Goal: Task Accomplishment & Management: Complete application form

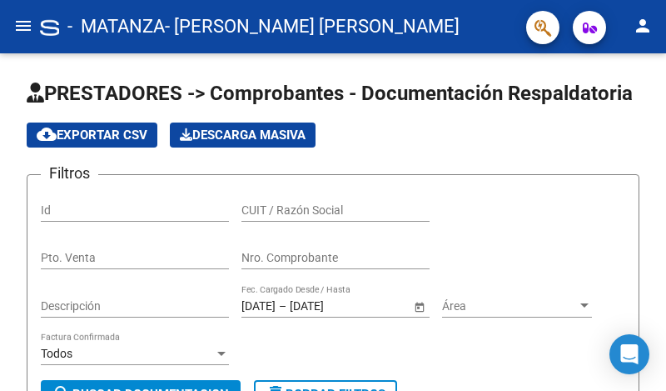
click at [12, 22] on button "menu" at bounding box center [23, 26] width 33 height 33
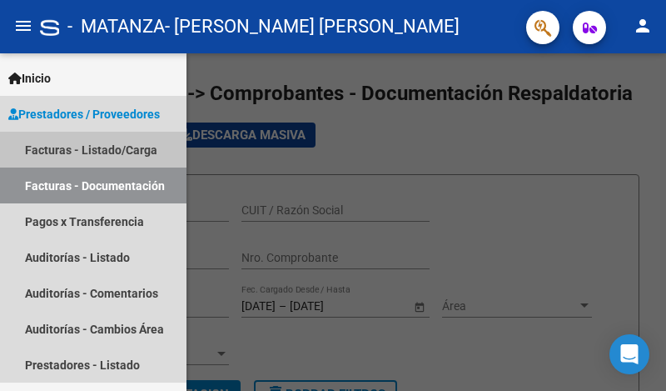
click at [113, 145] on link "Facturas - Listado/Carga" at bounding box center [93, 150] width 187 height 36
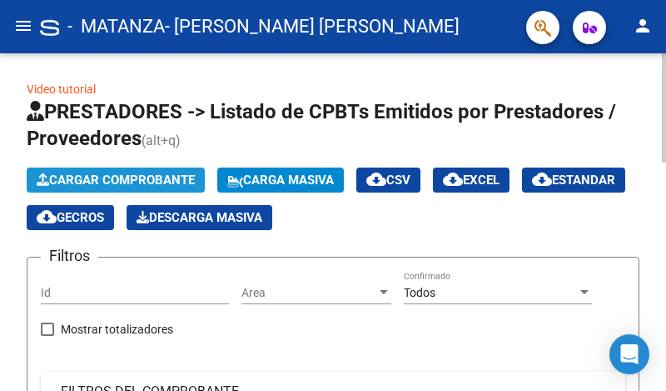
click at [157, 178] on span "Cargar Comprobante" at bounding box center [116, 179] width 158 height 15
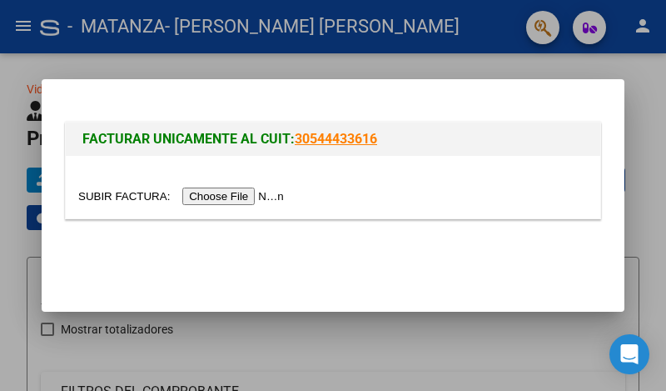
click at [260, 195] on input "file" at bounding box center [183, 195] width 211 height 17
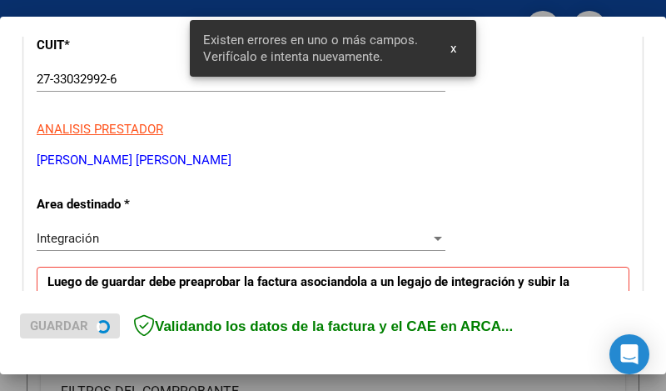
scroll to position [421, 0]
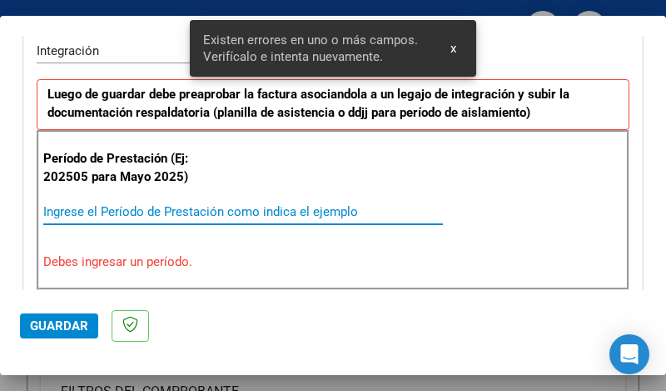
click at [192, 210] on input "Ingrese el Período de Prestación como indica el ejemplo" at bounding box center [243, 211] width 400 height 15
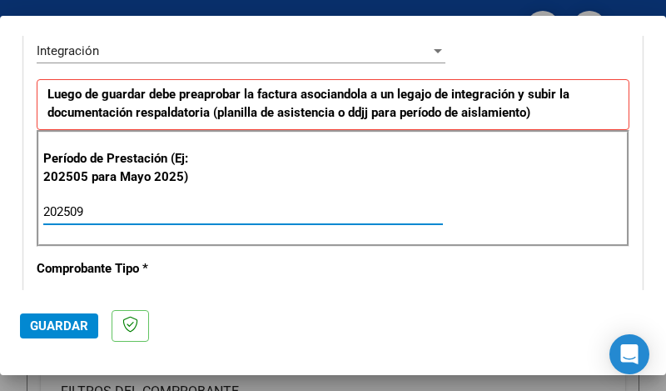
type input "202509"
click at [52, 316] on button "Guardar" at bounding box center [59, 325] width 78 height 25
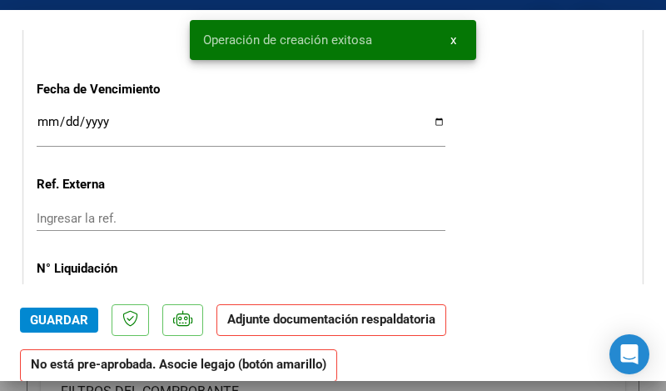
scroll to position [1144, 0]
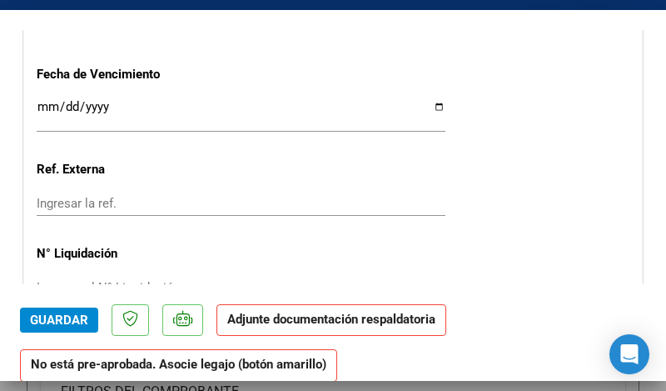
click at [416, 100] on input "Ingresar la fecha" at bounding box center [241, 113] width 409 height 27
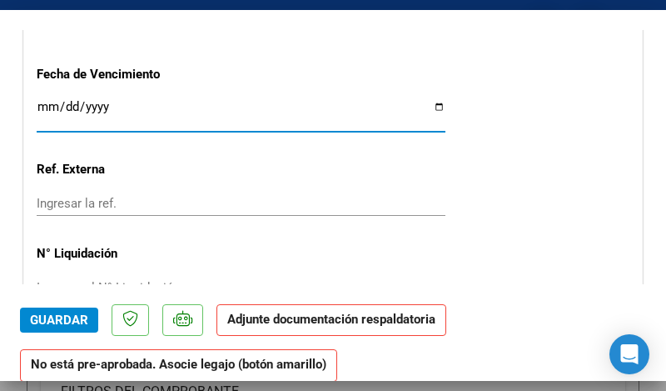
click at [414, 100] on input "Ingresar la fecha" at bounding box center [241, 113] width 409 height 27
type input "[DATE]"
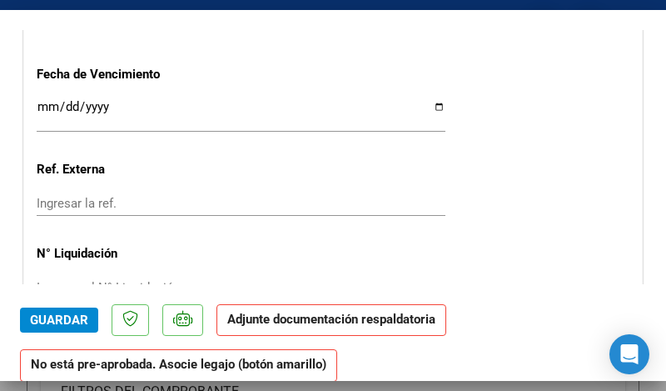
click at [331, 208] on div "Ingresar la ref." at bounding box center [241, 211] width 409 height 41
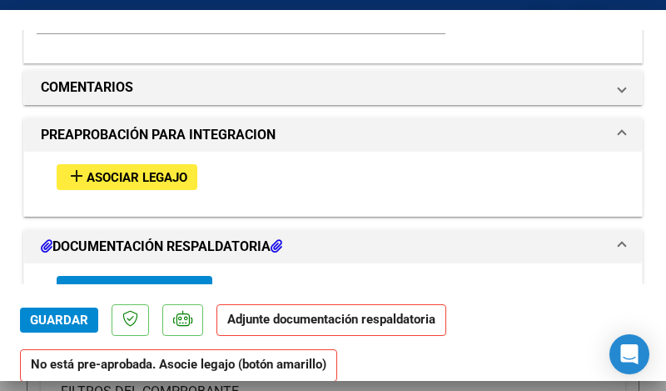
scroll to position [1417, 0]
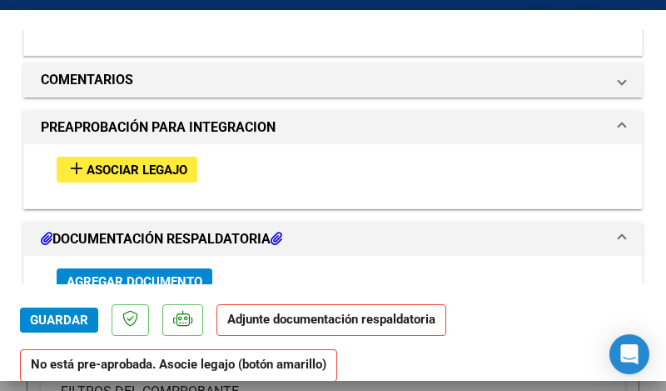
click at [150, 162] on span "Asociar Legajo" at bounding box center [137, 169] width 101 height 15
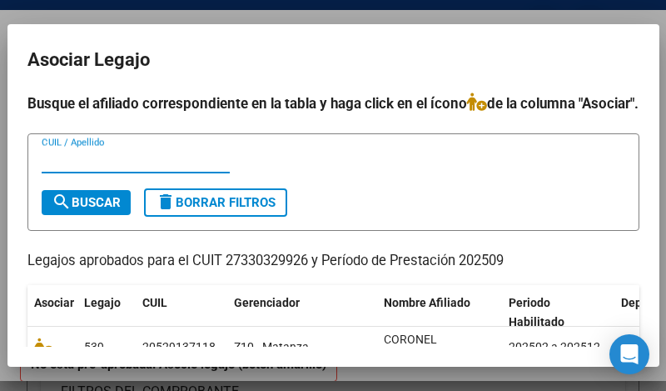
click at [115, 167] on input "CUIL / Apellido" at bounding box center [136, 159] width 188 height 15
click at [376, 187] on div "CUIL / Apellido" at bounding box center [334, 167] width 584 height 41
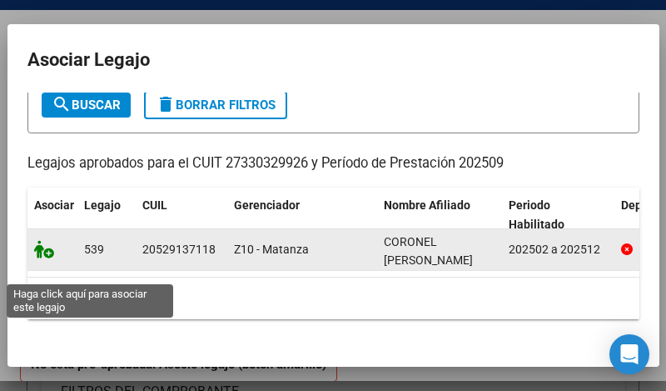
click at [37, 258] on icon at bounding box center [44, 249] width 20 height 18
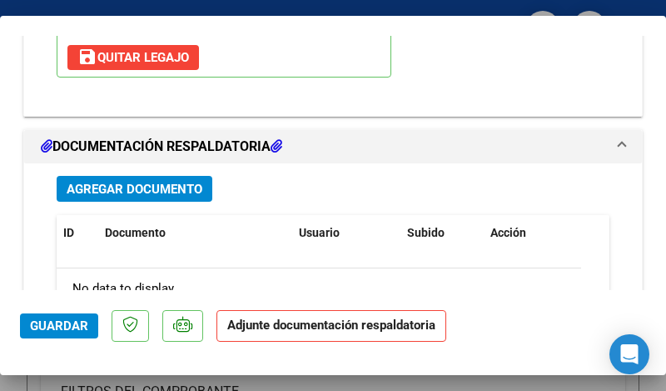
scroll to position [1734, 0]
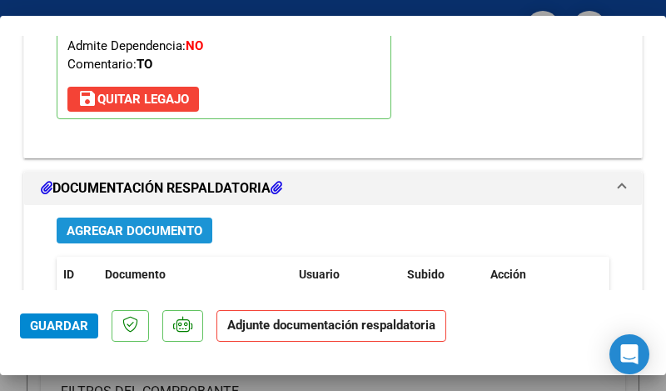
click at [125, 223] on span "Agregar Documento" at bounding box center [135, 230] width 136 height 15
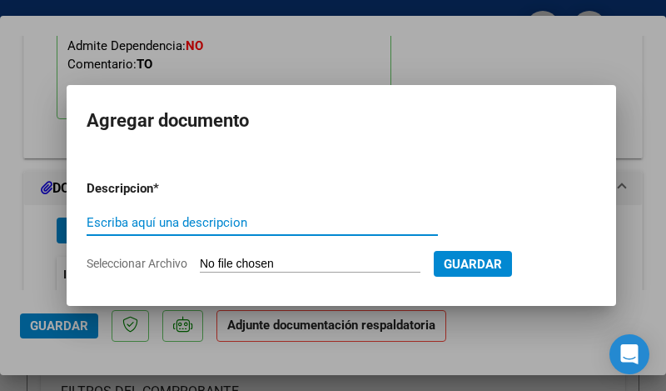
click at [143, 217] on input "Escriba aquí una descripcion" at bounding box center [262, 222] width 351 height 15
type input "FACTURA"
click at [279, 252] on form "Descripcion * FACTURA Escriba aquí una descripcion Seleccionar Archivo Guardar" at bounding box center [342, 226] width 510 height 119
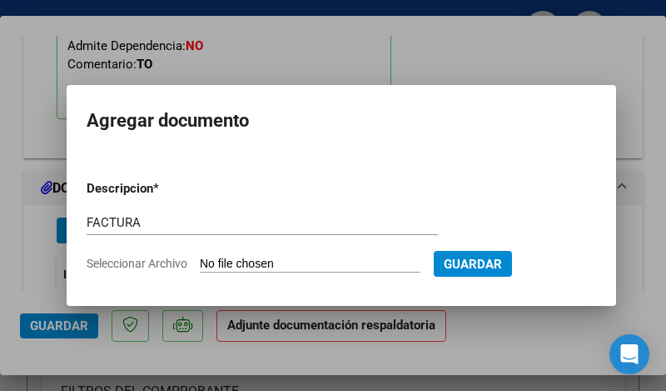
click at [280, 256] on input "Seleccionar Archivo" at bounding box center [310, 264] width 221 height 16
type input "C:\fakepath\27330329926_011_00002_00000740.pdf"
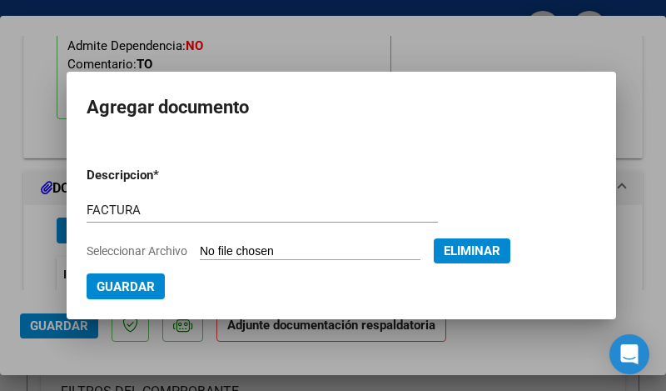
click at [131, 281] on span "Guardar" at bounding box center [126, 286] width 58 height 15
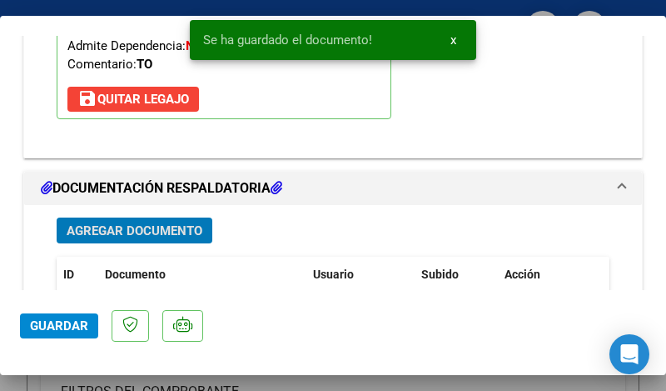
click at [144, 223] on span "Agregar Documento" at bounding box center [135, 230] width 136 height 15
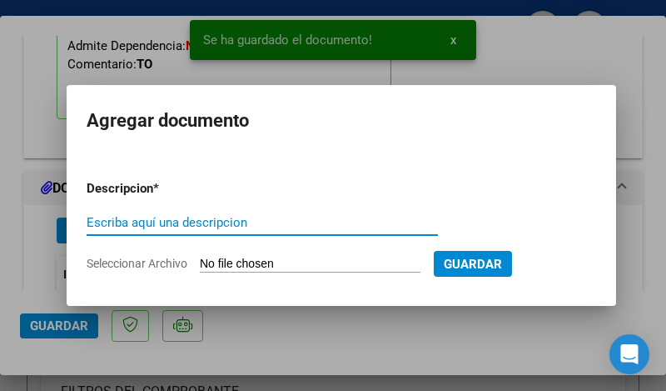
click at [145, 222] on input "Escriba aquí una descripcion" at bounding box center [262, 222] width 351 height 15
type input "planilla"
click at [235, 260] on input "Seleccionar Archivo" at bounding box center [310, 264] width 221 height 16
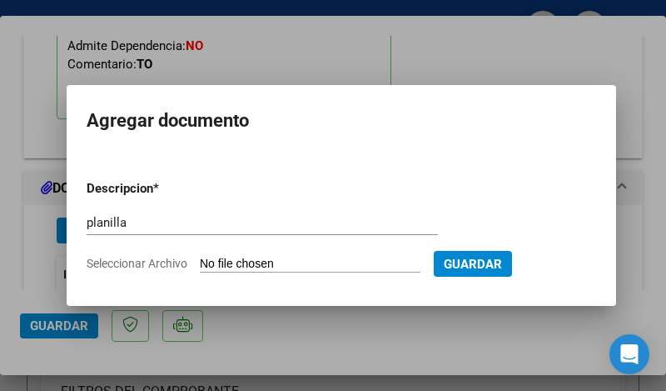
type input "C:\fakepath\Coronel planilla septiembre .pdf"
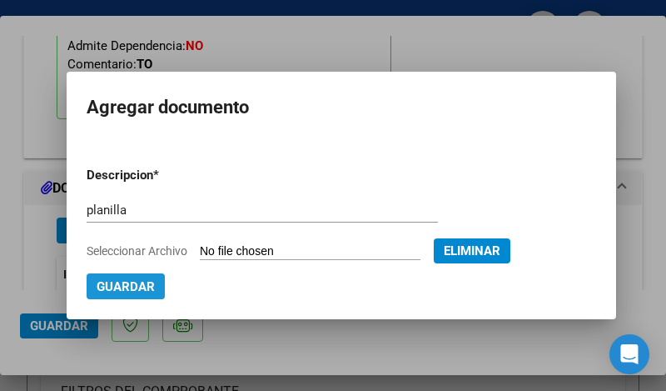
click at [133, 291] on span "Guardar" at bounding box center [126, 286] width 58 height 15
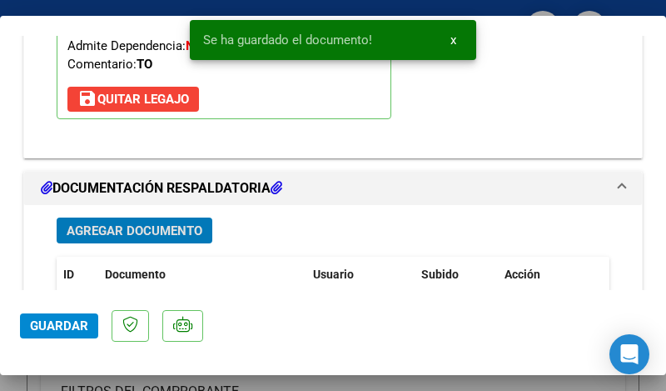
click at [81, 320] on span "Guardar" at bounding box center [59, 325] width 58 height 15
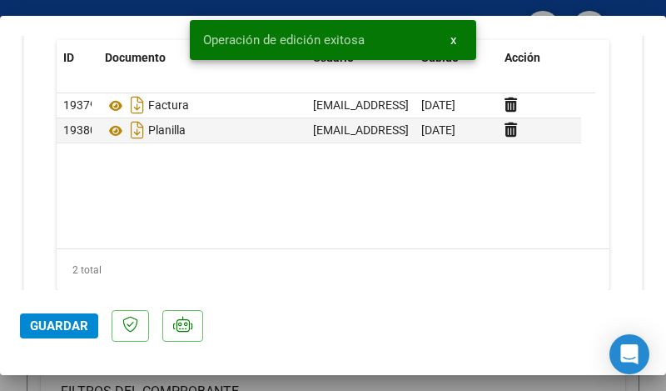
scroll to position [1958, 0]
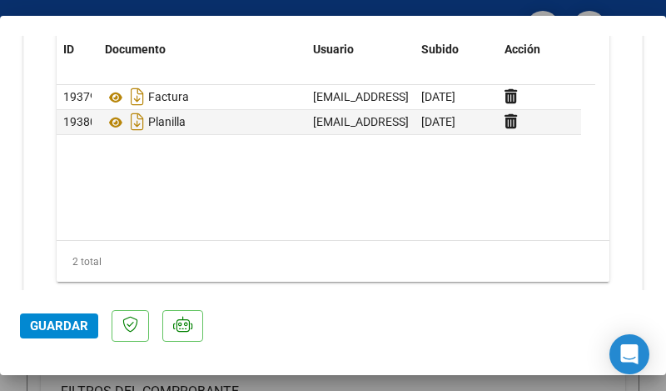
click at [54, 326] on span "Guardar" at bounding box center [59, 325] width 58 height 15
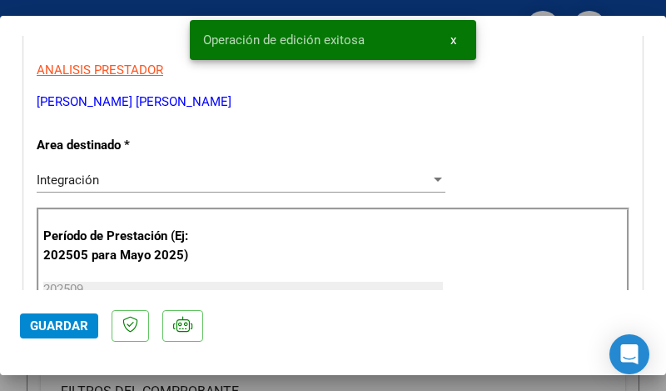
scroll to position [0, 0]
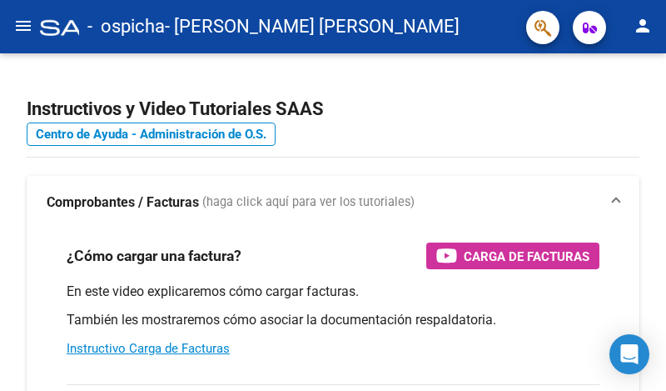
click at [21, 20] on mat-icon "menu" at bounding box center [23, 26] width 20 height 20
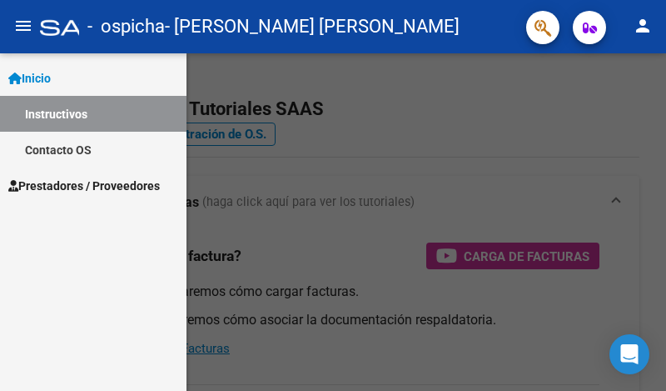
click at [85, 185] on span "Prestadores / Proveedores" at bounding box center [84, 186] width 152 height 18
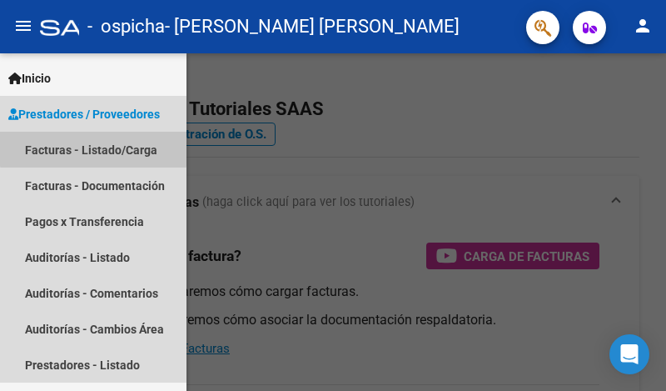
click at [93, 148] on link "Facturas - Listado/Carga" at bounding box center [93, 150] width 187 height 36
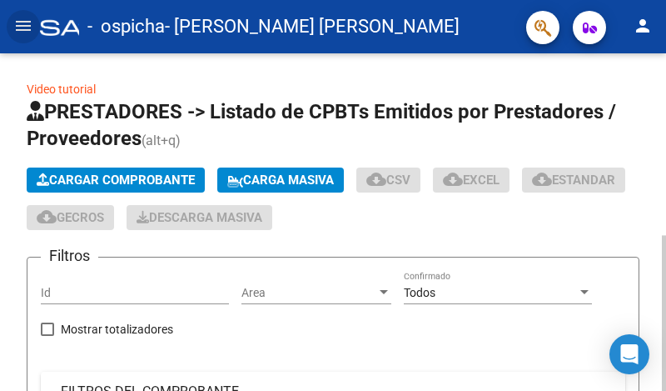
click at [130, 182] on span "Cargar Comprobante" at bounding box center [116, 179] width 158 height 15
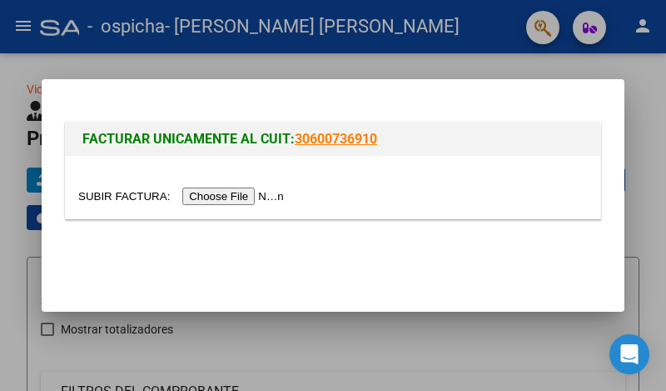
click at [238, 192] on input "file" at bounding box center [183, 195] width 211 height 17
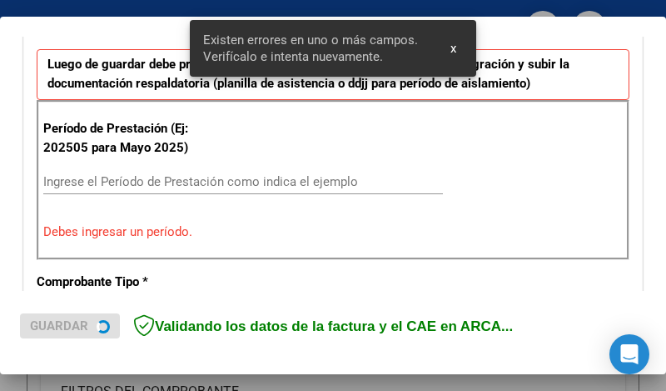
scroll to position [453, 0]
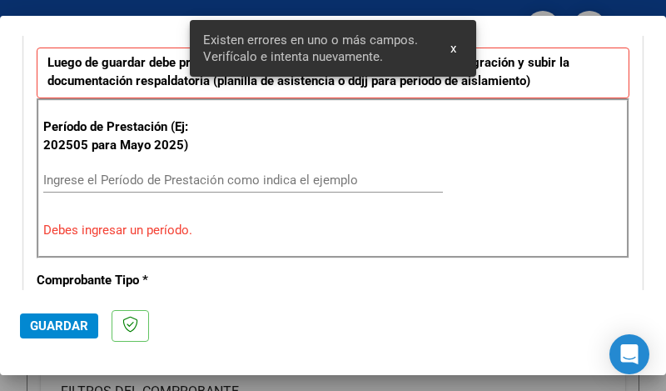
click at [216, 181] on input "Ingrese el Período de Prestación como indica el ejemplo" at bounding box center [243, 179] width 400 height 15
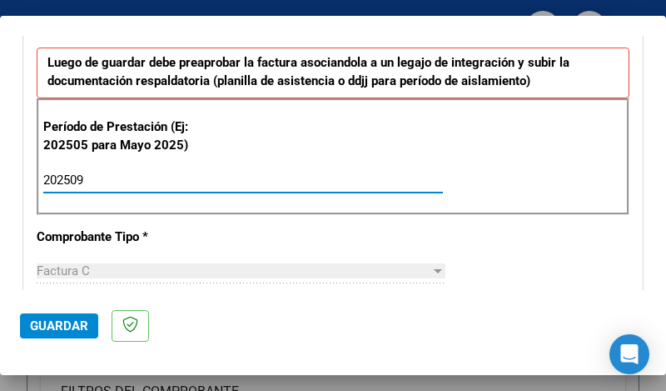
type input "202509"
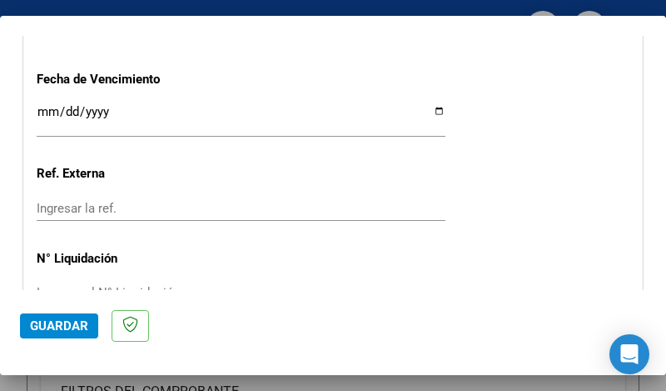
scroll to position [1170, 0]
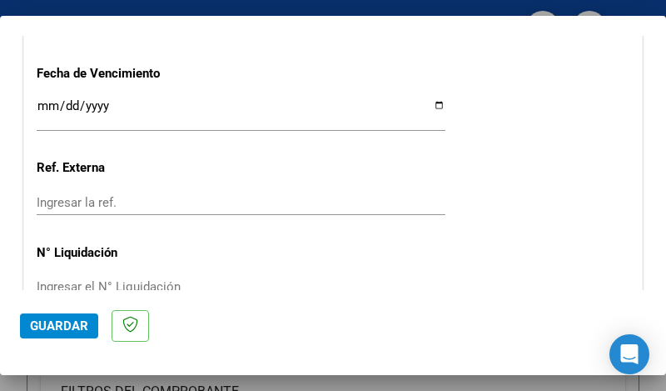
click at [425, 99] on input "Ingresar la fecha" at bounding box center [241, 112] width 409 height 27
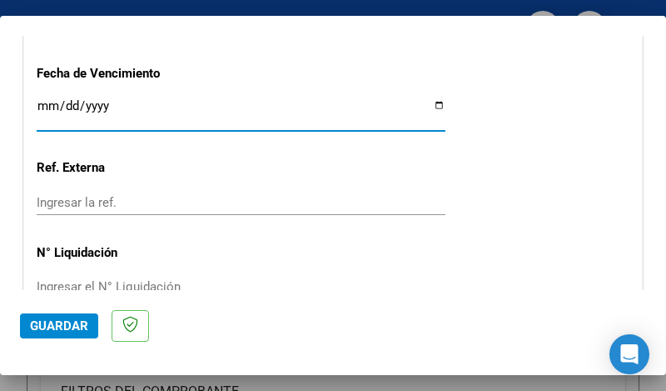
type input "[DATE]"
click at [270, 202] on div "Ingresar la ref." at bounding box center [241, 210] width 409 height 41
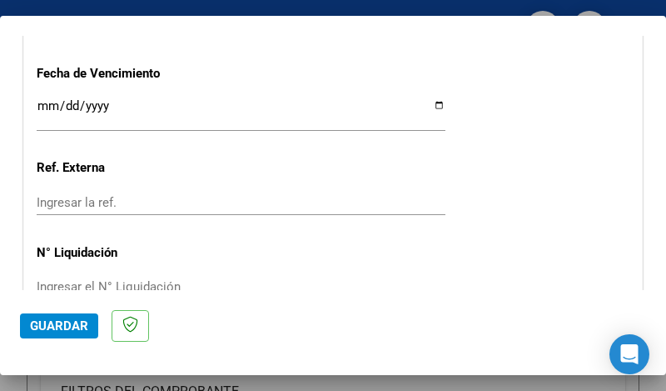
scroll to position [1242, 0]
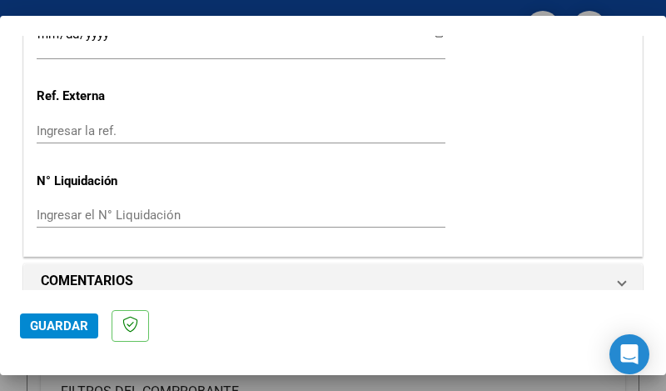
click at [67, 318] on span "Guardar" at bounding box center [59, 325] width 58 height 15
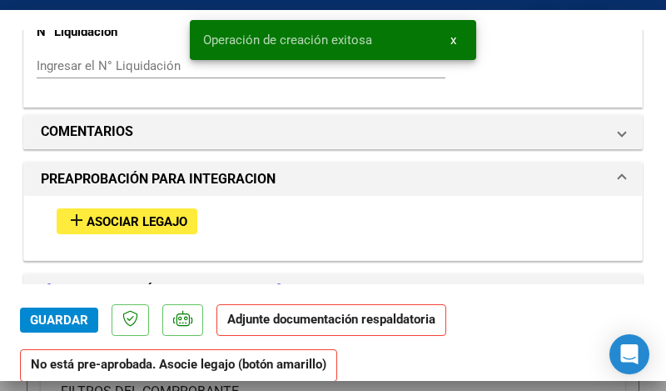
scroll to position [1373, 0]
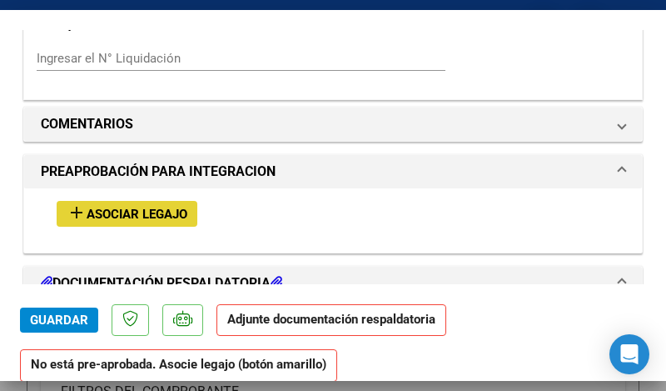
click at [123, 202] on button "add Asociar Legajo" at bounding box center [127, 214] width 141 height 26
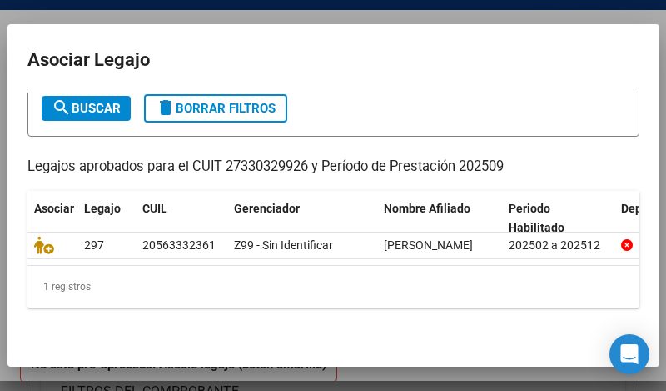
scroll to position [112, 0]
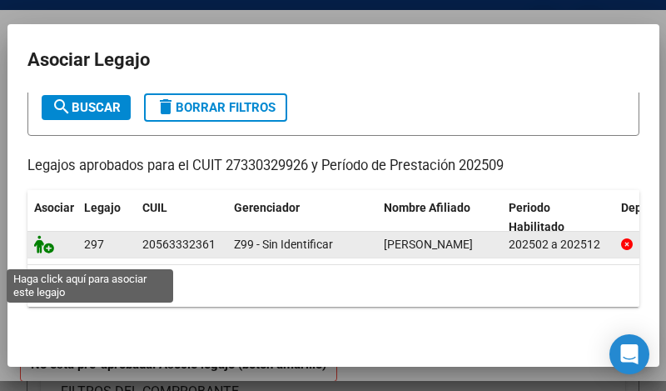
click at [45, 253] on icon at bounding box center [44, 244] width 20 height 18
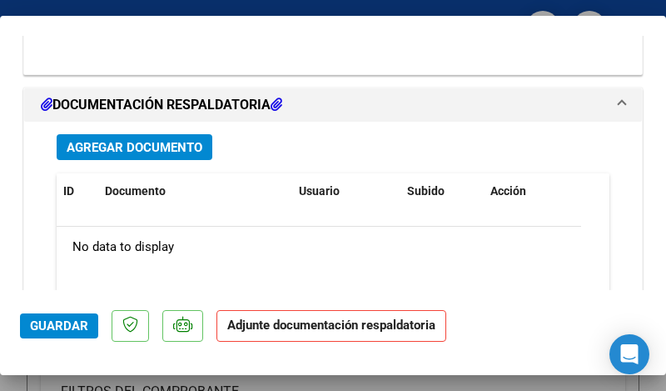
scroll to position [1867, 0]
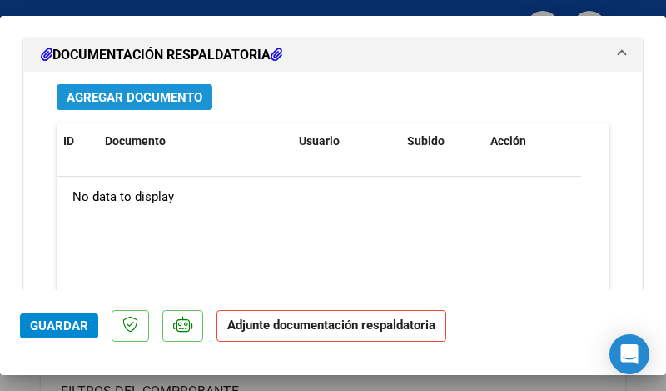
click at [184, 90] on span "Agregar Documento" at bounding box center [135, 97] width 136 height 15
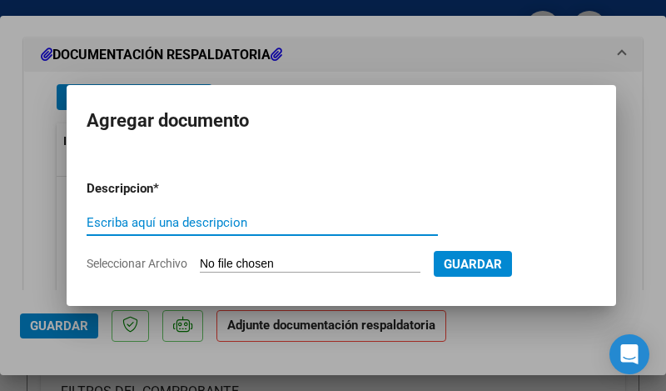
click at [173, 222] on input "Escriba aquí una descripcion" at bounding box center [262, 222] width 351 height 15
type input "planilla de asistencia"
click at [274, 261] on input "Seleccionar Archivo" at bounding box center [310, 264] width 221 height 16
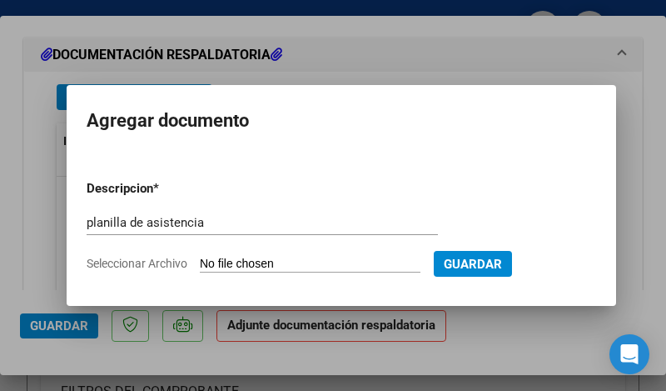
type input "C:\fakepath\[GEOGRAPHIC_DATA],planilla septiembre .pdf"
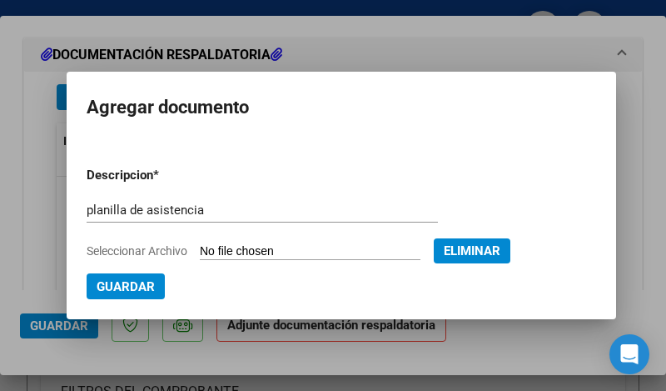
click at [122, 288] on span "Guardar" at bounding box center [126, 286] width 58 height 15
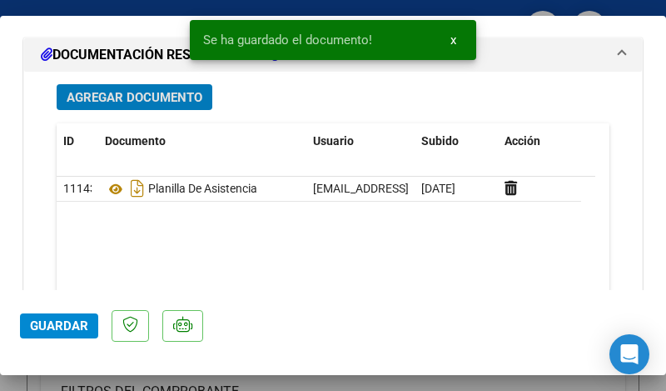
click at [135, 90] on span "Agregar Documento" at bounding box center [135, 97] width 136 height 15
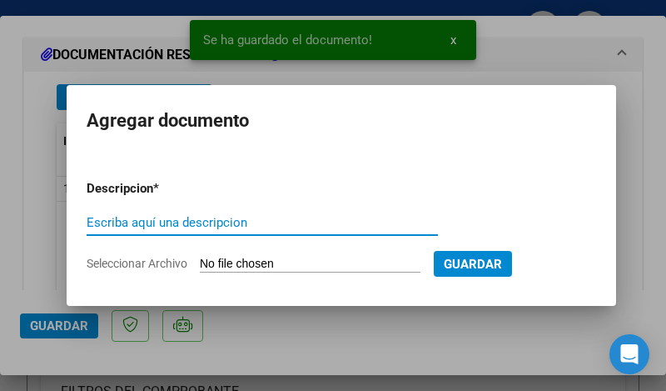
click at [128, 216] on input "Escriba aquí una descripcion" at bounding box center [262, 222] width 351 height 15
type input "factura"
click at [247, 268] on input "Seleccionar Archivo" at bounding box center [310, 264] width 221 height 16
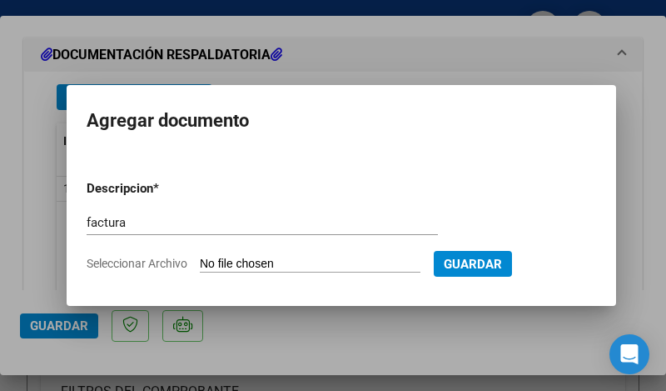
type input "C:\fakepath\27330329926_011_00002_00000747.pdf"
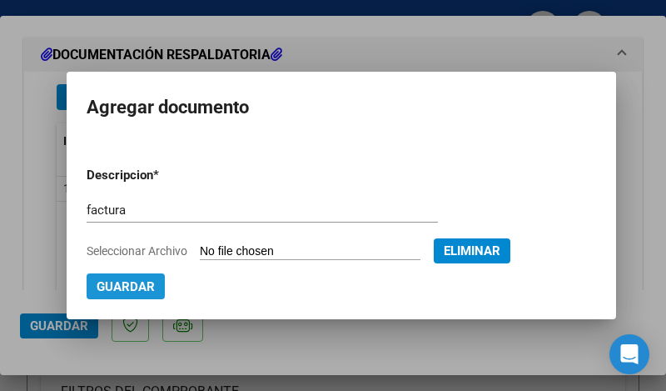
click at [122, 288] on span "Guardar" at bounding box center [126, 286] width 58 height 15
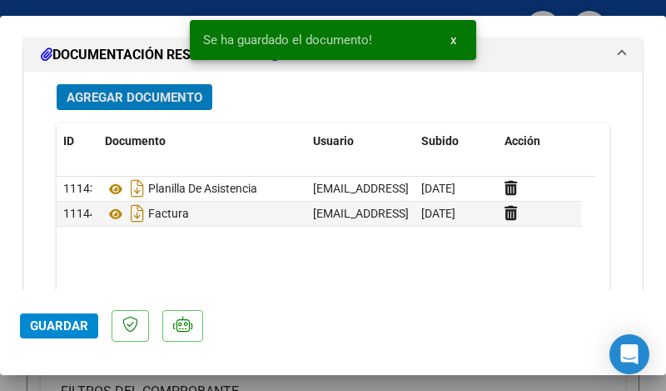
click at [153, 90] on span "Agregar Documento" at bounding box center [135, 97] width 136 height 15
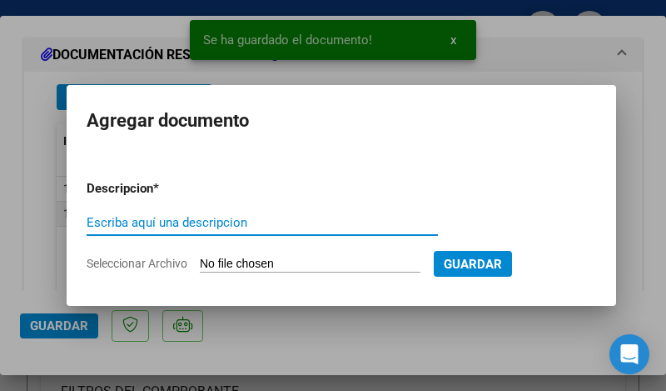
click at [153, 229] on input "Escriba aquí una descripcion" at bounding box center [262, 222] width 351 height 15
type input "autorización"
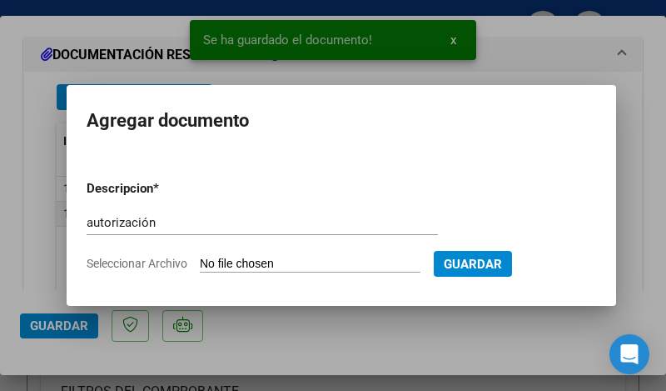
click at [237, 267] on input "Seleccionar Archivo" at bounding box center [310, 264] width 221 height 16
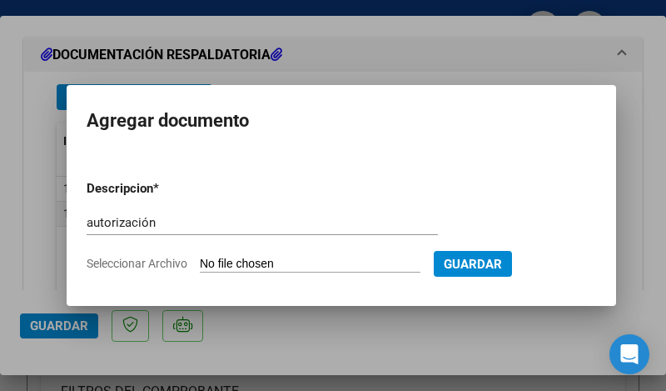
type input "C:\fakepath\[PERSON_NAME] TERAPIA OCUPACIONAL- [PERSON_NAME] FEB A [DATE].pdf"
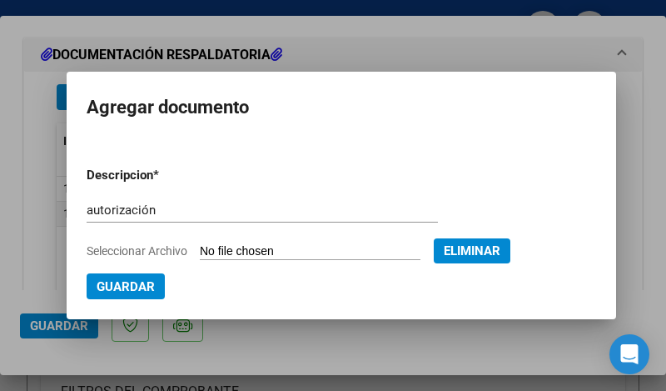
click at [139, 295] on button "Guardar" at bounding box center [126, 286] width 78 height 26
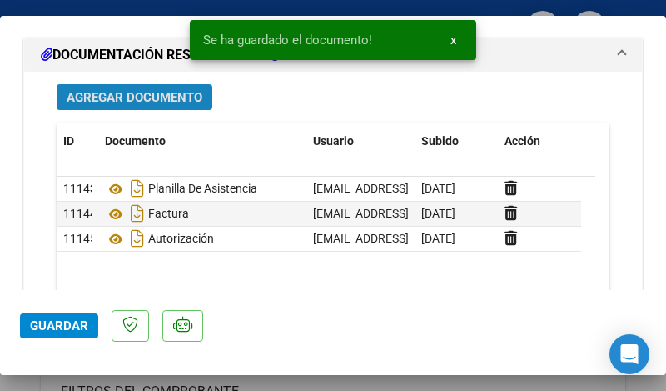
click at [162, 90] on span "Agregar Documento" at bounding box center [135, 97] width 136 height 15
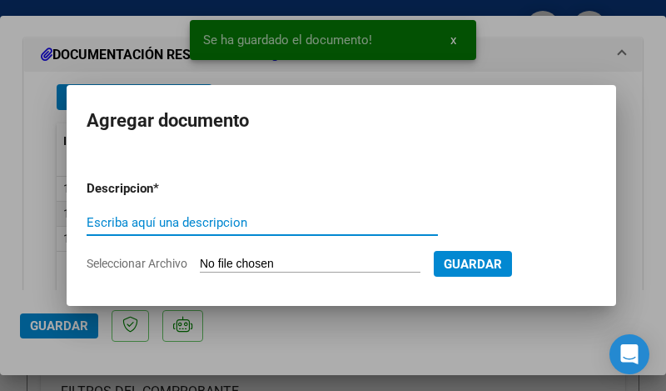
click at [151, 221] on input "Escriba aquí una descripcion" at bounding box center [262, 222] width 351 height 15
type input "cae"
click at [226, 266] on input "Seleccionar Archivo" at bounding box center [310, 264] width 221 height 16
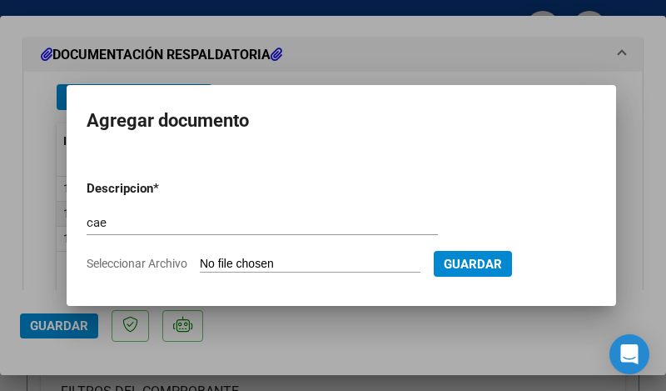
type input "C:\fakepath\CAE.pdf"
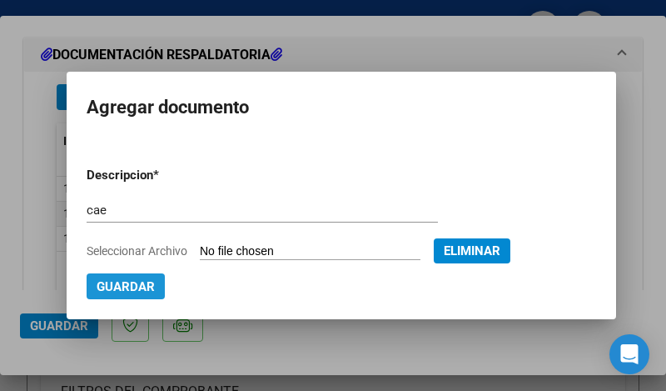
click at [125, 281] on span "Guardar" at bounding box center [126, 286] width 58 height 15
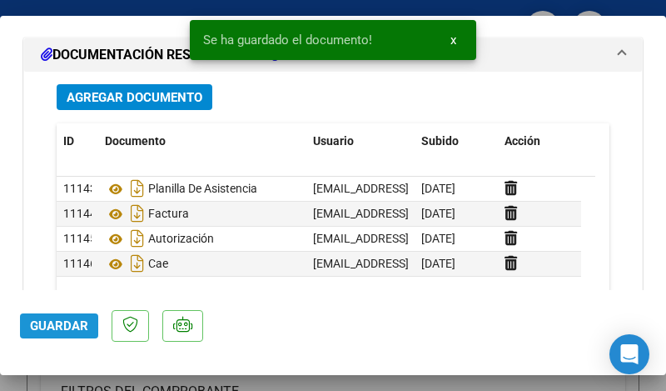
click at [81, 326] on span "Guardar" at bounding box center [59, 325] width 58 height 15
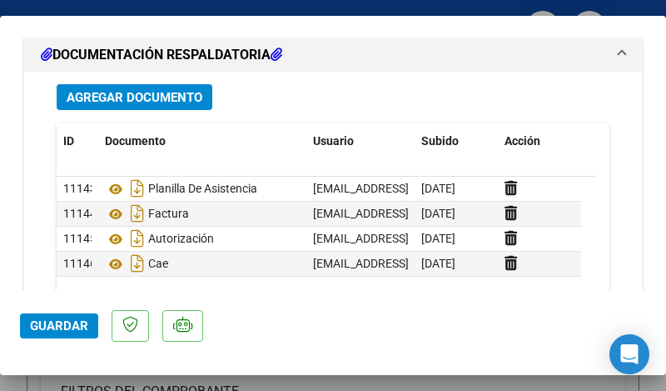
click at [80, 328] on span "Guardar" at bounding box center [59, 325] width 58 height 15
